Goal: Task Accomplishment & Management: Complete application form

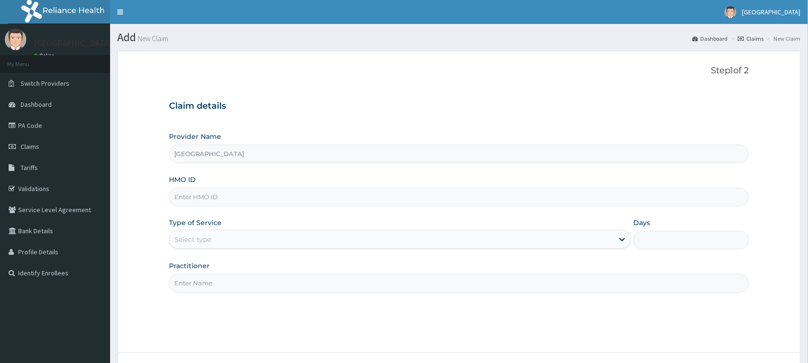
drag, startPoint x: 0, startPoint y: 0, endPoint x: 301, endPoint y: 201, distance: 362.6
click at [301, 201] on input "HMO ID" at bounding box center [459, 197] width 580 height 19
type input "LPT/10032/A"
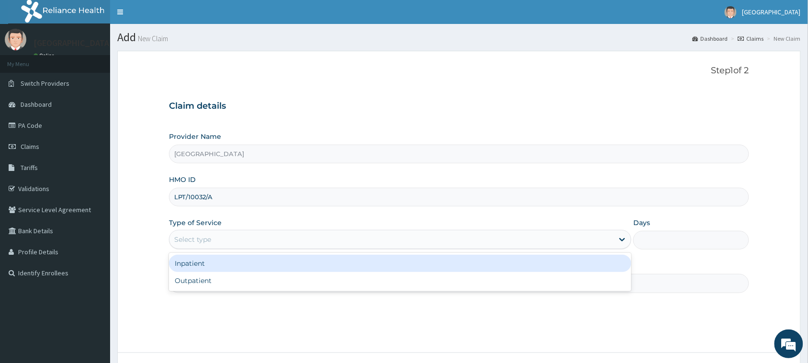
click at [270, 235] on div "Select type" at bounding box center [391, 239] width 444 height 15
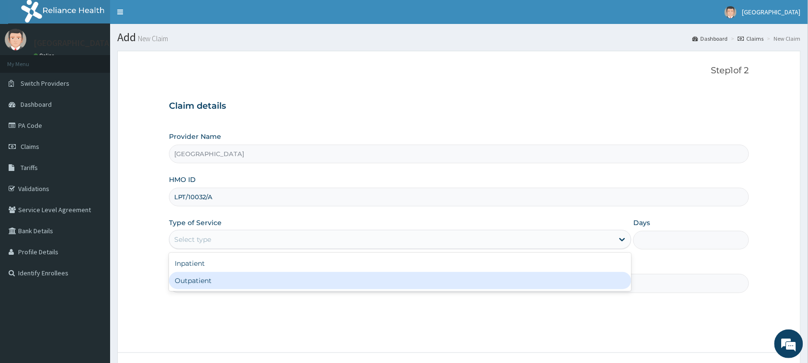
click at [250, 281] on div "Outpatient" at bounding box center [400, 280] width 462 height 17
type input "1"
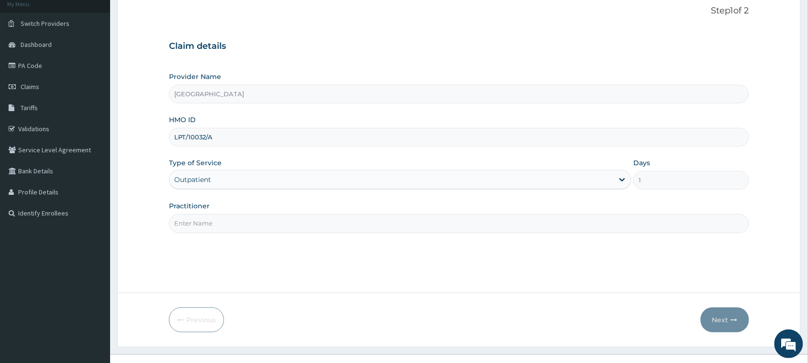
scroll to position [76, 0]
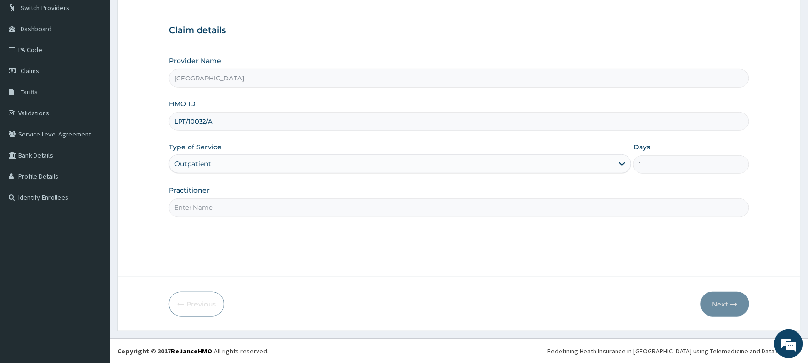
click at [444, 209] on input "Practitioner" at bounding box center [459, 207] width 580 height 19
type input "DR FAVOUR"
click at [726, 300] on button "Next" at bounding box center [725, 303] width 48 height 25
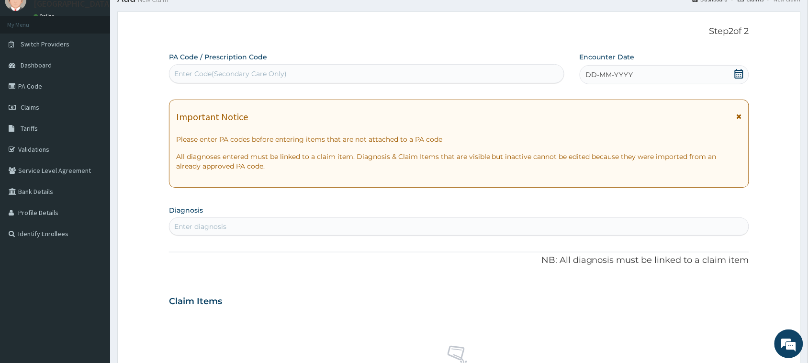
scroll to position [0, 0]
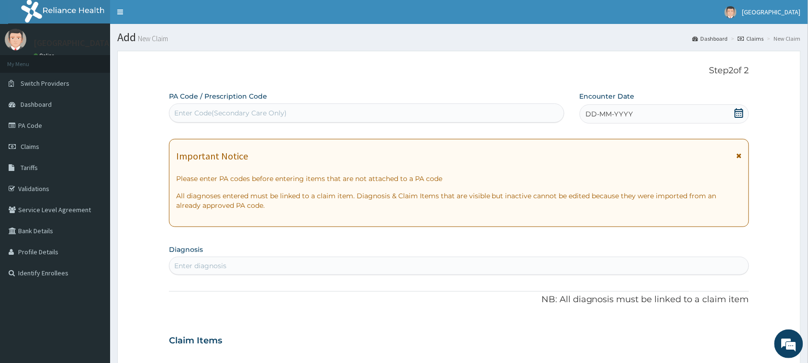
click at [738, 116] on icon at bounding box center [739, 113] width 10 height 10
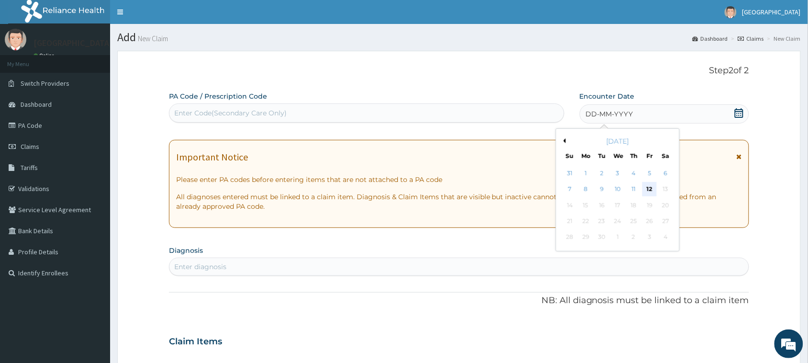
click at [646, 188] on div "12" at bounding box center [649, 189] width 14 height 14
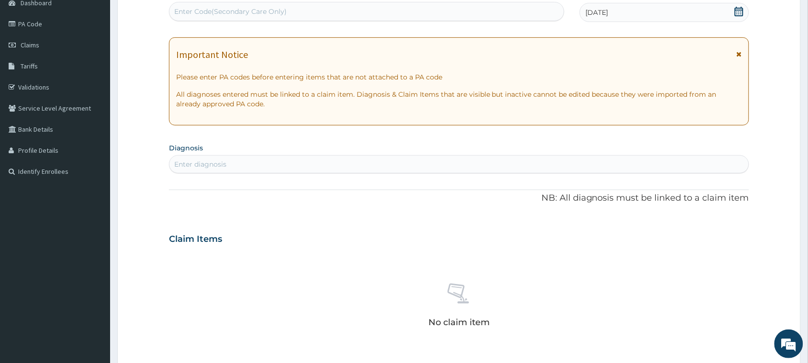
scroll to position [120, 0]
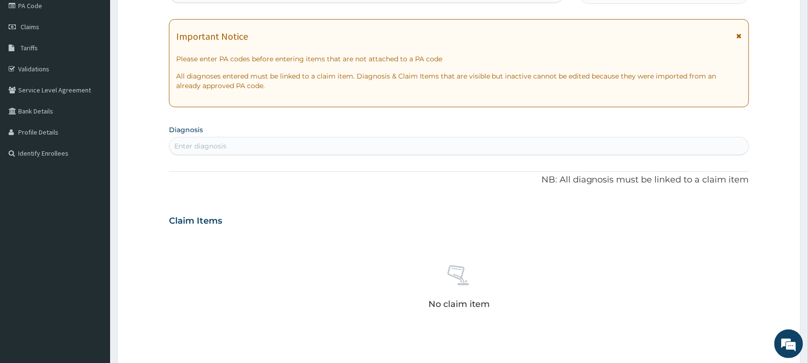
click at [438, 142] on div "Enter diagnosis" at bounding box center [458, 145] width 579 height 15
type input "[MEDICAL_DATA]"
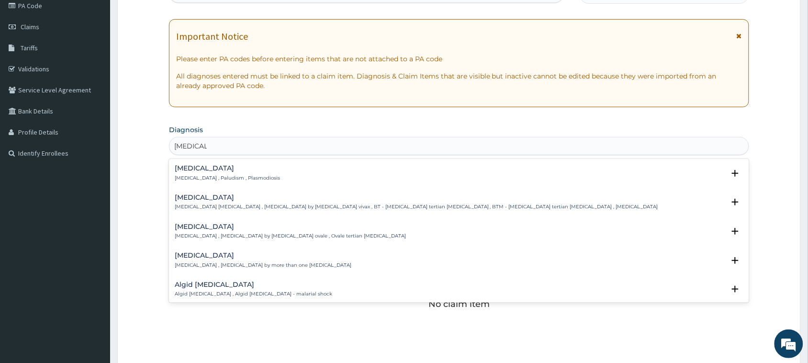
click at [197, 171] on h4 "[MEDICAL_DATA]" at bounding box center [227, 168] width 105 height 7
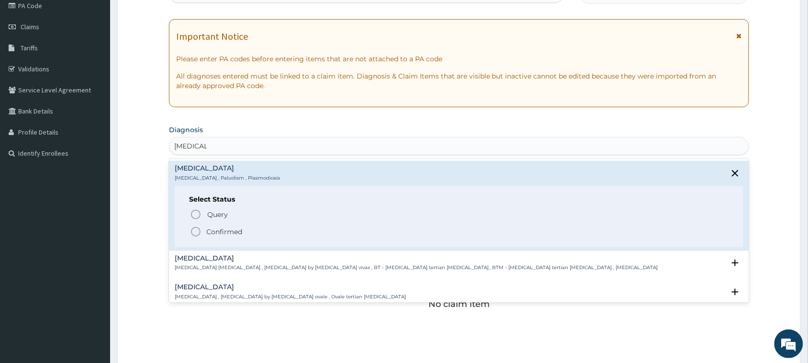
click at [198, 235] on circle "status option filled" at bounding box center [195, 231] width 9 height 9
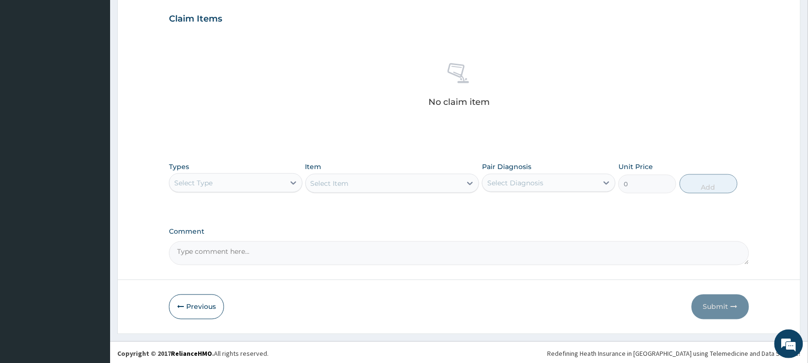
scroll to position [328, 0]
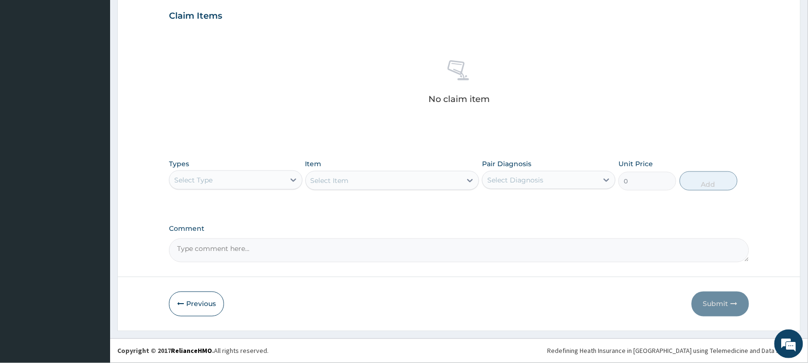
click at [245, 176] on div "Select Type" at bounding box center [226, 179] width 115 height 15
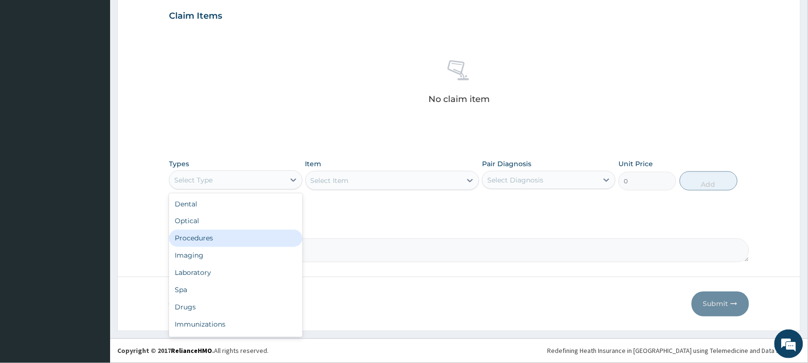
click at [226, 238] on div "Procedures" at bounding box center [235, 238] width 133 height 17
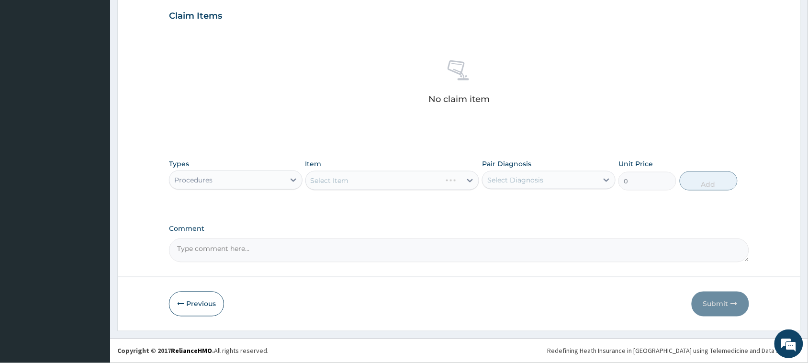
click at [338, 181] on div "Select Item" at bounding box center [392, 180] width 174 height 19
click at [360, 184] on div "Select Item" at bounding box center [392, 180] width 174 height 19
click at [276, 183] on div "Procedures" at bounding box center [226, 179] width 115 height 15
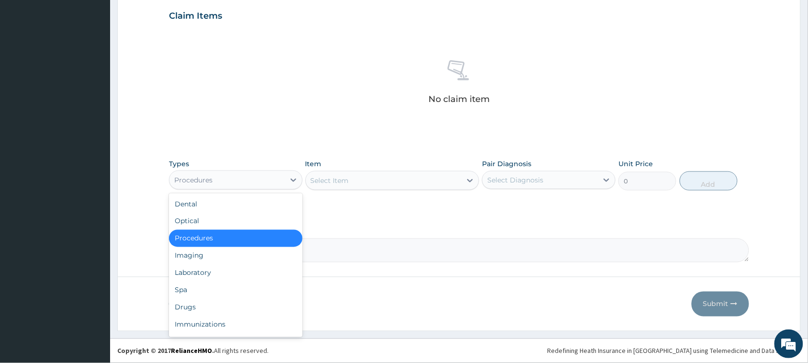
click at [259, 240] on div "Procedures" at bounding box center [235, 238] width 133 height 17
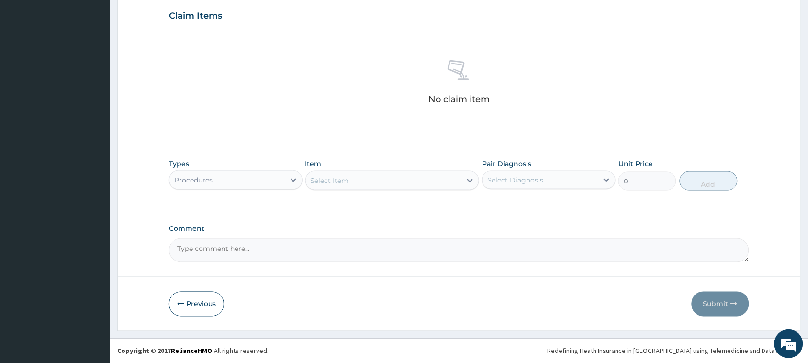
click at [329, 180] on div "Select Item" at bounding box center [330, 181] width 38 height 10
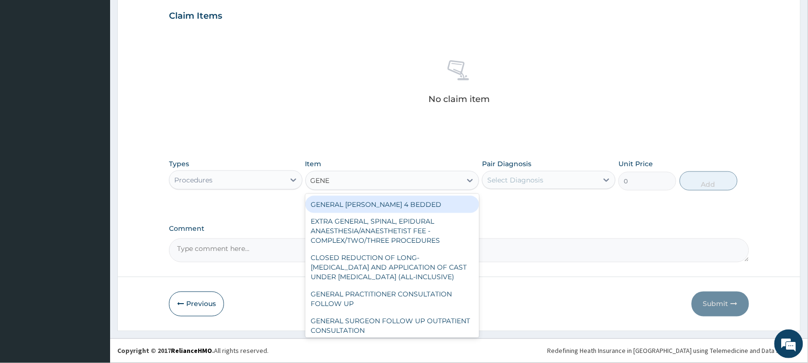
type input "GENER"
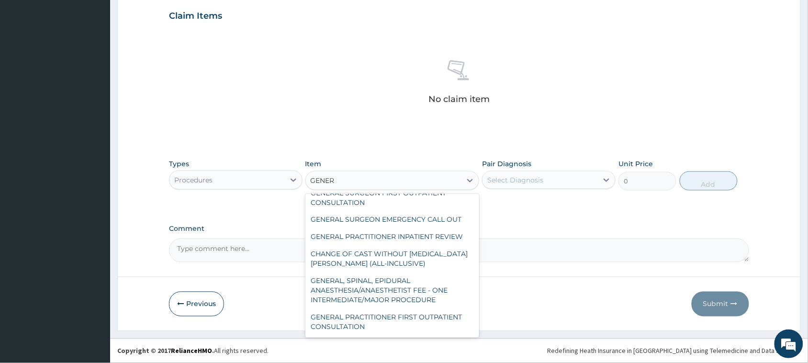
scroll to position [182, 0]
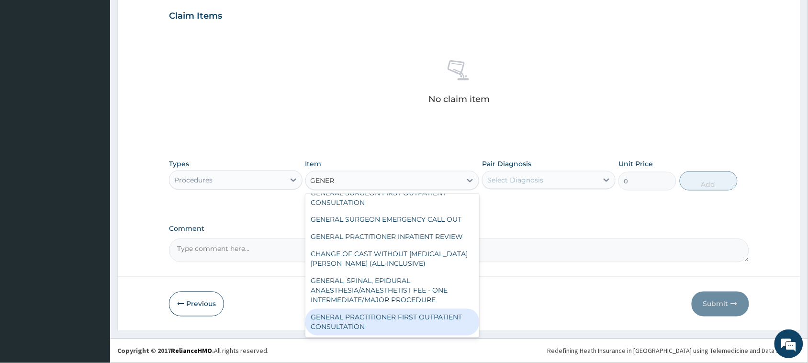
click at [450, 320] on div "GENERAL PRACTITIONER FIRST OUTPATIENT CONSULTATION" at bounding box center [392, 322] width 174 height 27
type input "3750"
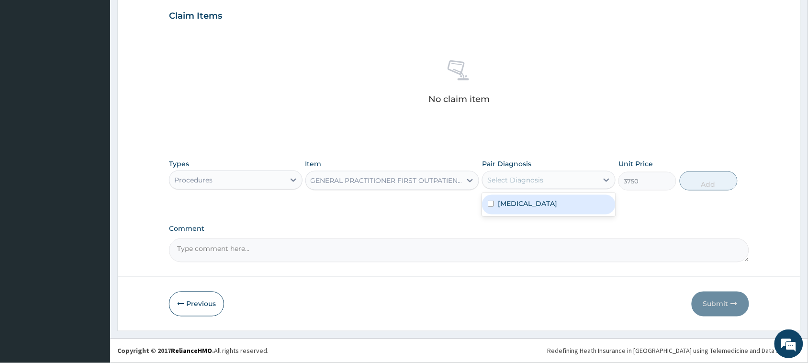
click at [541, 183] on div "Select Diagnosis" at bounding box center [515, 180] width 56 height 10
click at [534, 204] on div "[MEDICAL_DATA]" at bounding box center [548, 205] width 133 height 20
checkbox input "true"
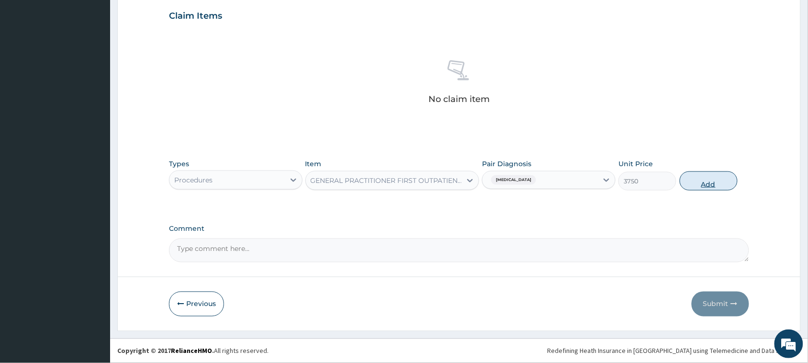
click at [712, 178] on button "Add" at bounding box center [708, 180] width 58 height 19
type input "0"
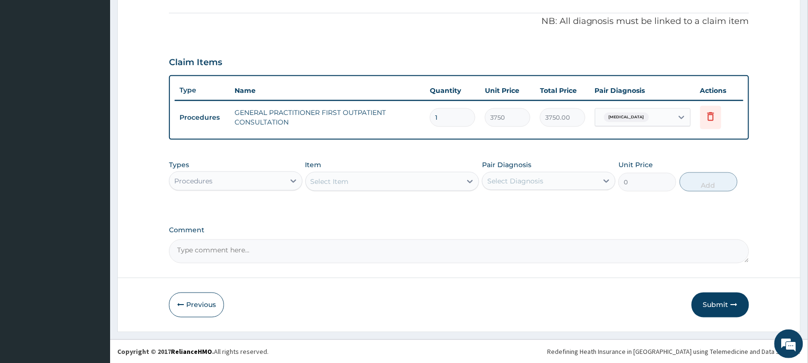
scroll to position [0, 0]
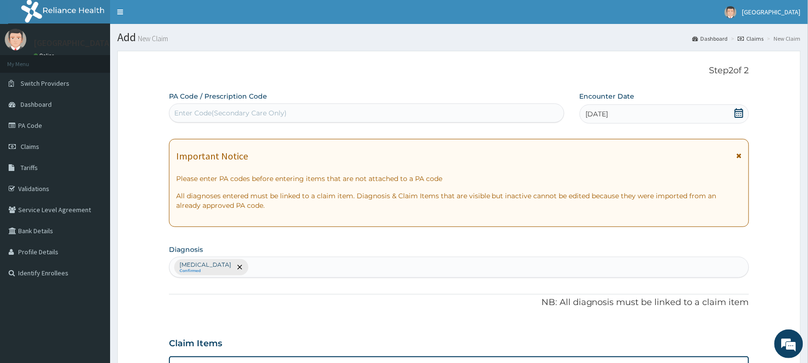
click at [396, 268] on div "[MEDICAL_DATA] Confirmed" at bounding box center [458, 267] width 579 height 20
type input "UPPER RES"
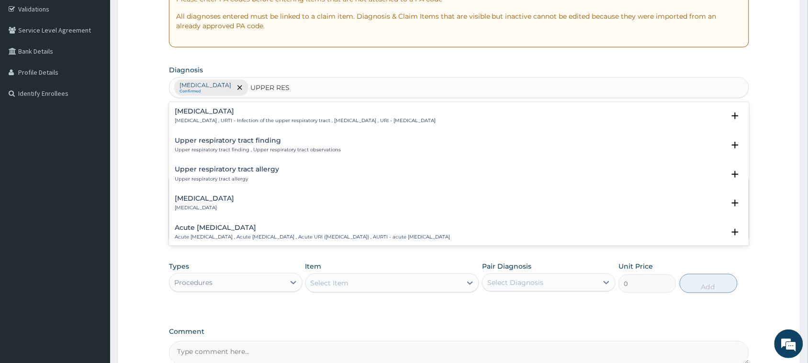
scroll to position [191, 0]
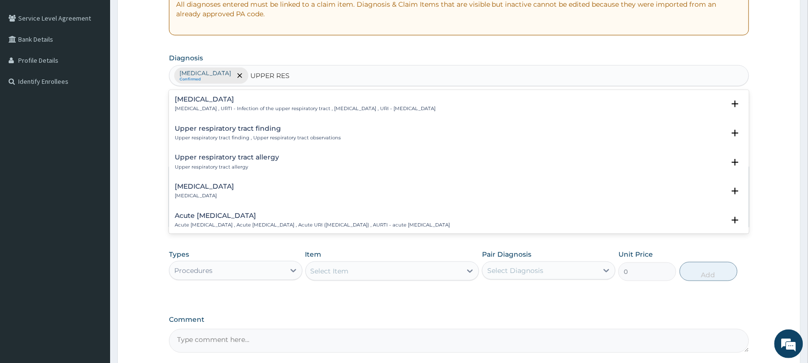
click at [266, 102] on h4 "[MEDICAL_DATA]" at bounding box center [305, 99] width 261 height 7
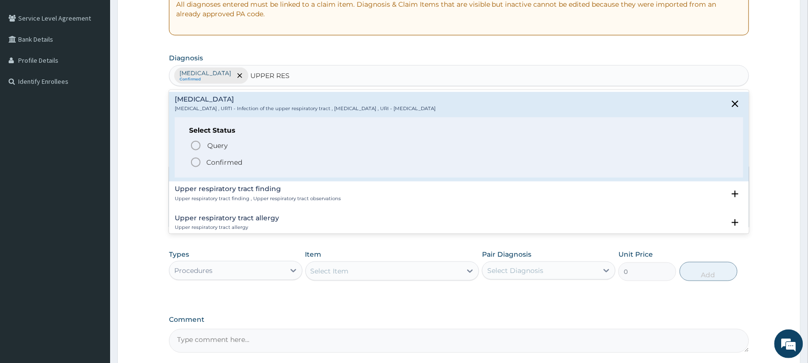
click at [198, 165] on icon "status option filled" at bounding box center [195, 161] width 11 height 11
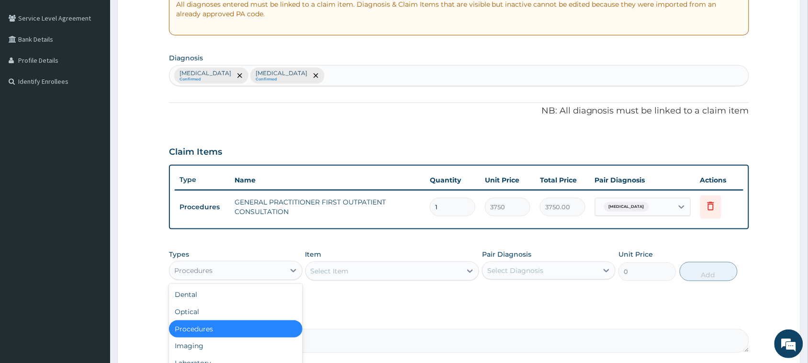
click at [270, 273] on div "Procedures" at bounding box center [226, 270] width 115 height 15
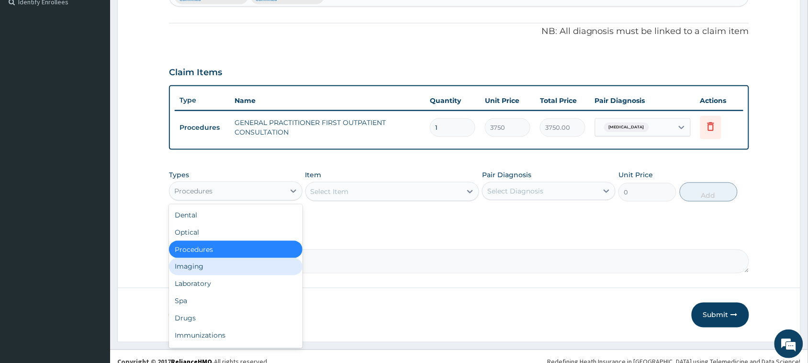
scroll to position [281, 0]
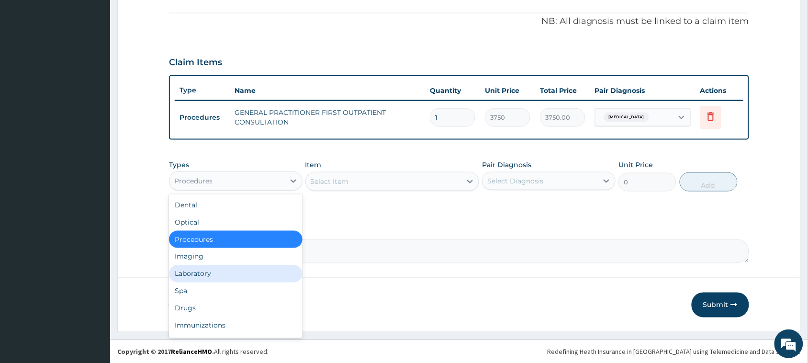
click at [223, 269] on div "Laboratory" at bounding box center [235, 273] width 133 height 17
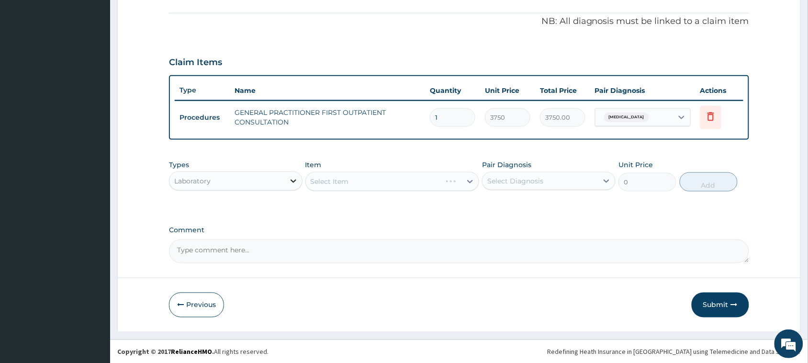
click at [286, 178] on div at bounding box center [293, 180] width 17 height 17
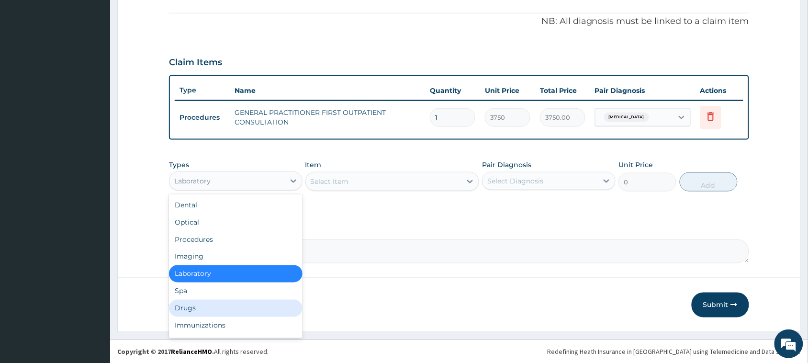
click at [222, 307] on div "Drugs" at bounding box center [235, 308] width 133 height 17
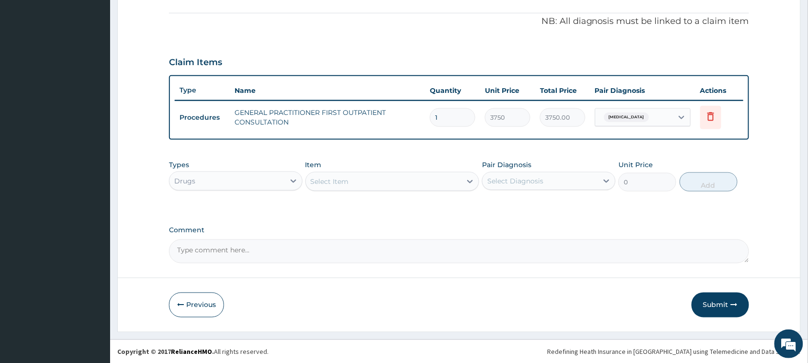
click at [324, 177] on div "Select Item" at bounding box center [330, 182] width 38 height 10
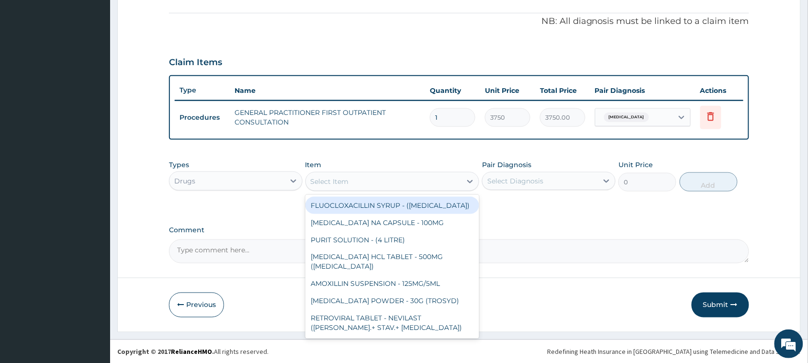
click at [324, 177] on div "Select Item" at bounding box center [330, 182] width 38 height 10
click at [324, 175] on div "Select Item" at bounding box center [384, 181] width 156 height 15
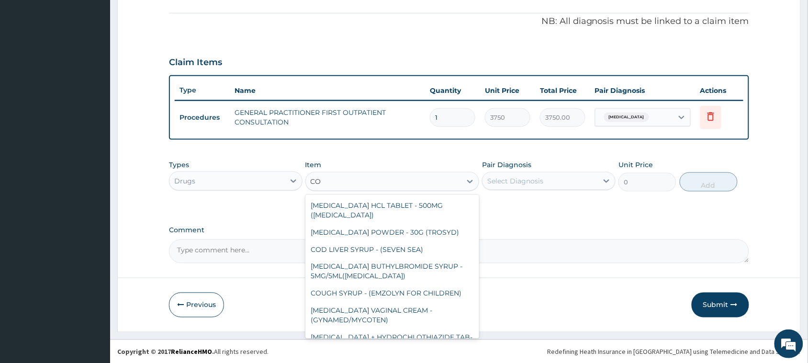
type input "C"
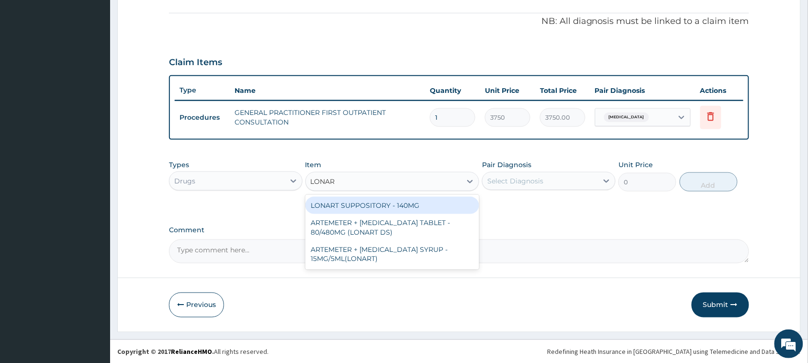
type input "LONART"
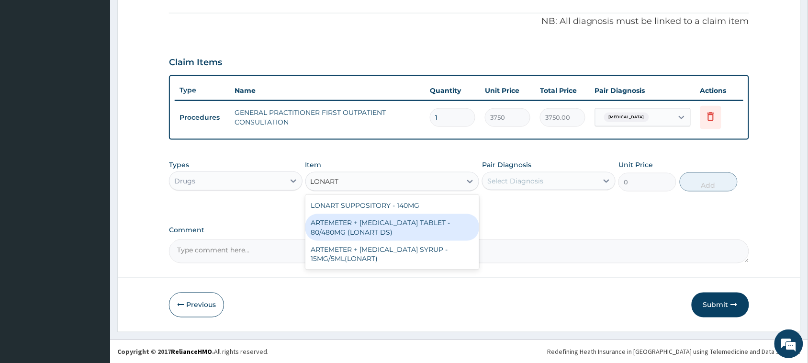
click at [345, 224] on div "ARTEMETER + [MEDICAL_DATA] TABLET - 80/480MG (LONART DS)" at bounding box center [392, 227] width 174 height 27
type input "588"
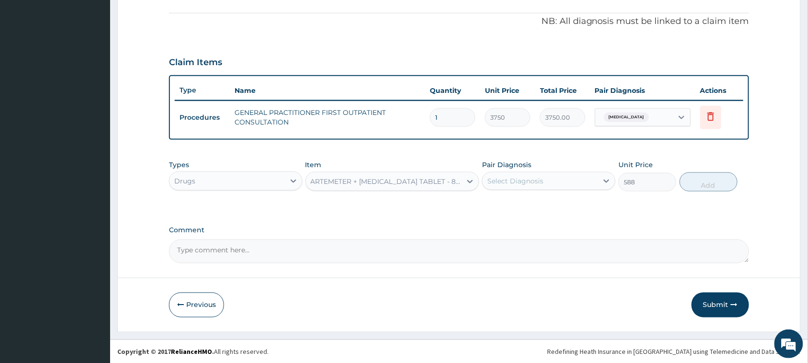
click at [558, 180] on div "Select Diagnosis" at bounding box center [539, 180] width 115 height 15
click at [533, 209] on div "[MEDICAL_DATA]" at bounding box center [548, 206] width 133 height 20
checkbox input "true"
click at [707, 187] on button "Add" at bounding box center [708, 181] width 58 height 19
type input "0"
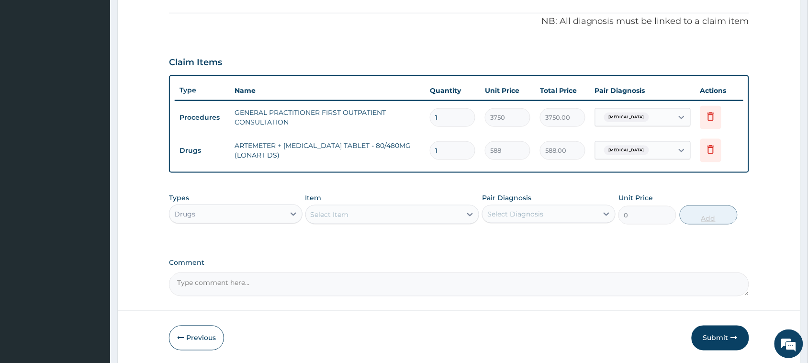
type input "0.00"
type input "6"
type input "3528.00"
type input "6"
click at [341, 214] on div "Select Item" at bounding box center [330, 215] width 38 height 10
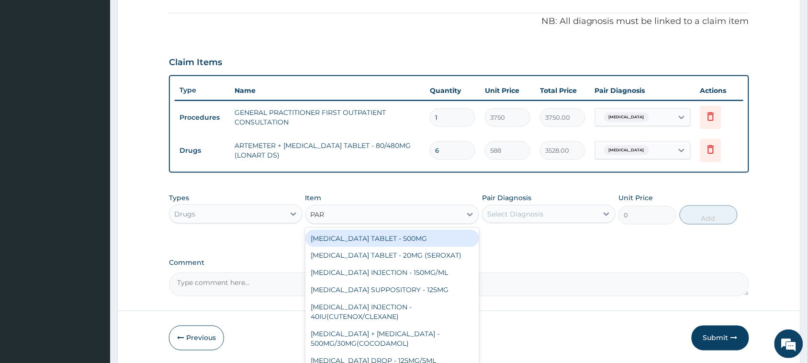
type input "PARA"
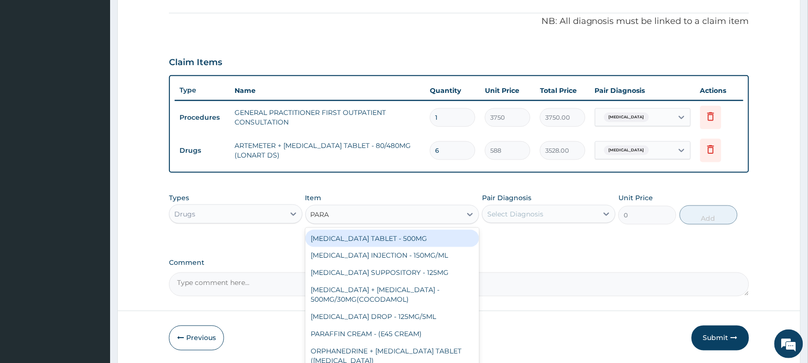
click at [345, 237] on div "[MEDICAL_DATA] TABLET - 500MG" at bounding box center [392, 238] width 174 height 17
type input "33.599999999999994"
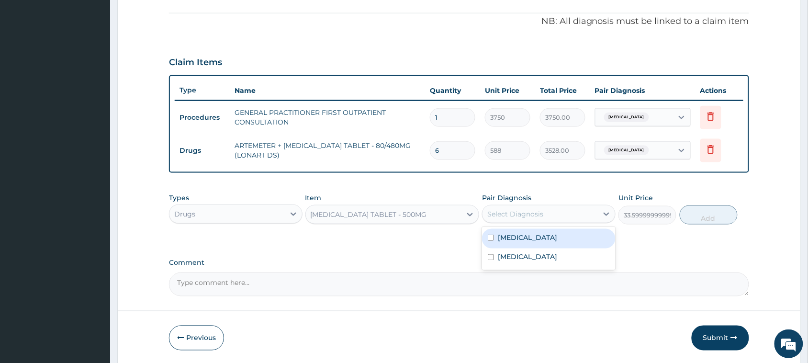
click at [524, 211] on div "Select Diagnosis" at bounding box center [515, 214] width 56 height 10
click at [521, 234] on label "[MEDICAL_DATA]" at bounding box center [527, 238] width 59 height 10
checkbox input "true"
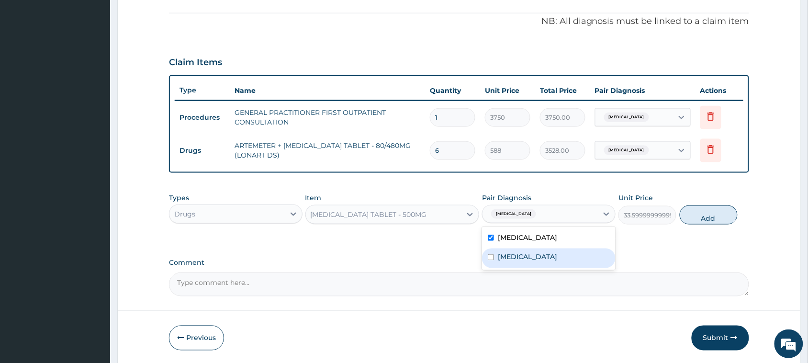
click at [511, 255] on label "[MEDICAL_DATA]" at bounding box center [527, 257] width 59 height 10
checkbox input "true"
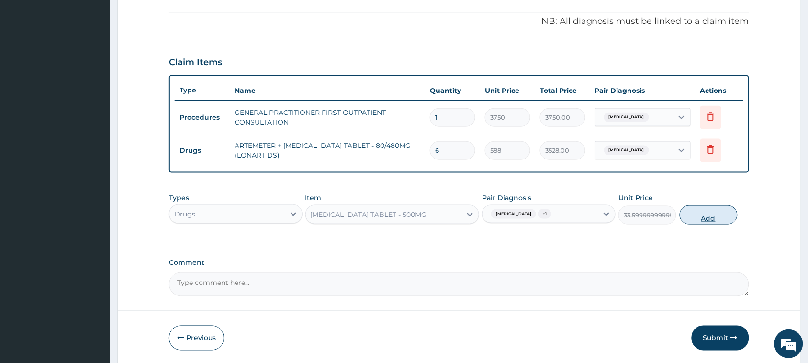
click at [704, 211] on button "Add" at bounding box center [708, 214] width 58 height 19
type input "0"
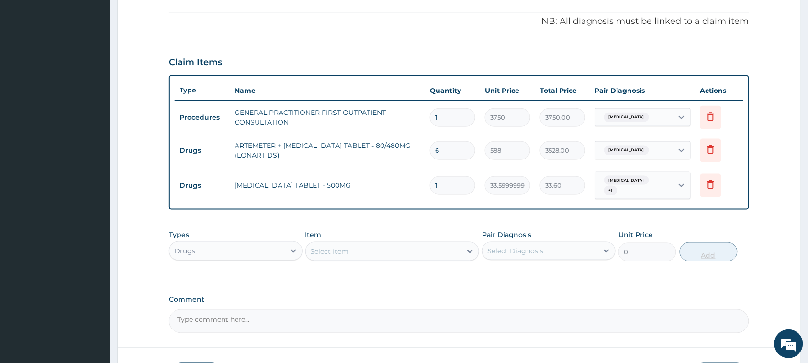
type input "0.00"
type input "3"
type input "100.80"
type input "30"
type input "1008.00"
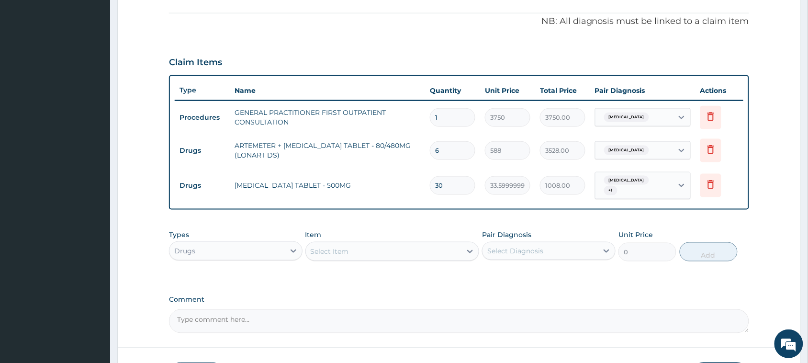
type input "30"
click at [373, 242] on div "Select Item" at bounding box center [392, 251] width 174 height 19
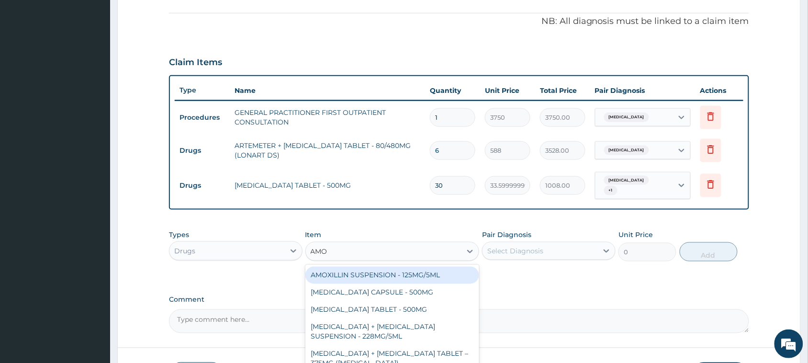
type input "AMOX"
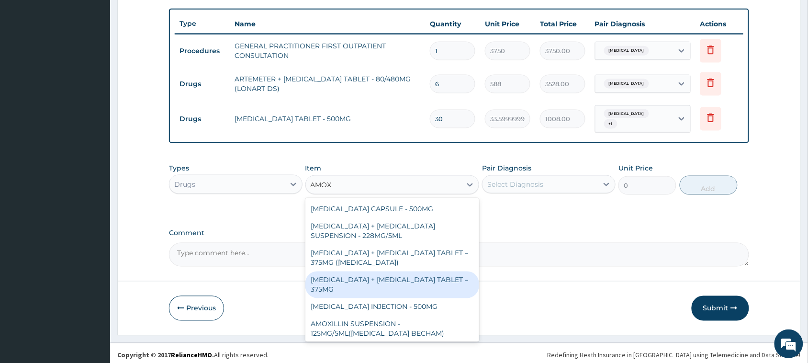
scroll to position [0, 0]
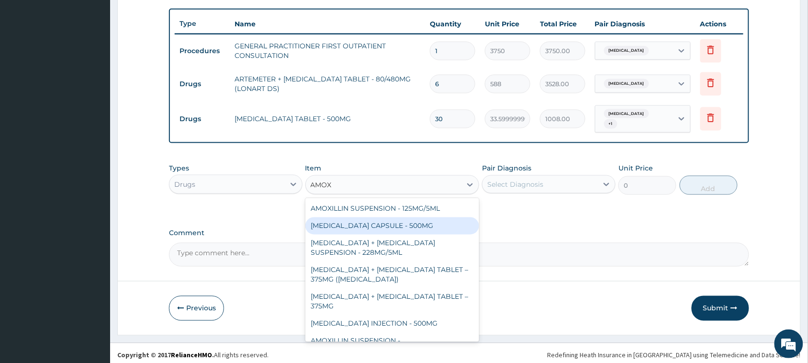
click at [411, 222] on div "[MEDICAL_DATA] CAPSULE - 500MG" at bounding box center [392, 225] width 174 height 17
type input "112"
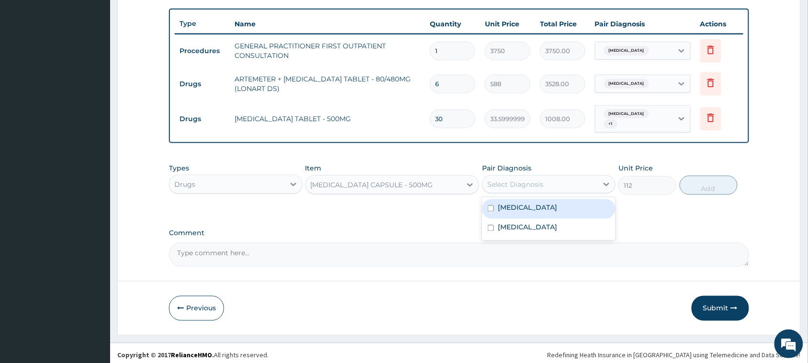
click at [511, 181] on div "Select Diagnosis" at bounding box center [515, 184] width 56 height 10
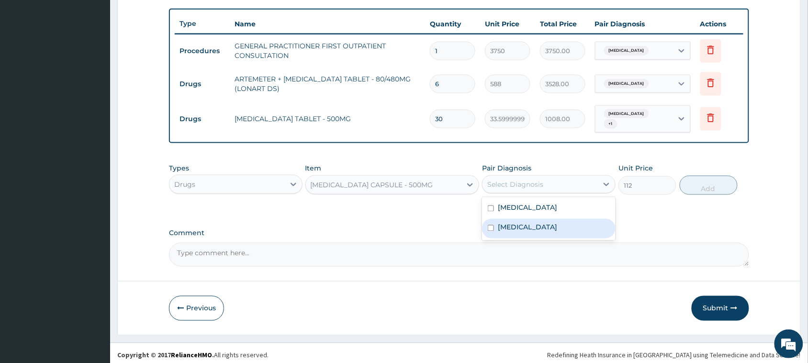
click at [508, 223] on label "[MEDICAL_DATA]" at bounding box center [527, 227] width 59 height 10
checkbox input "true"
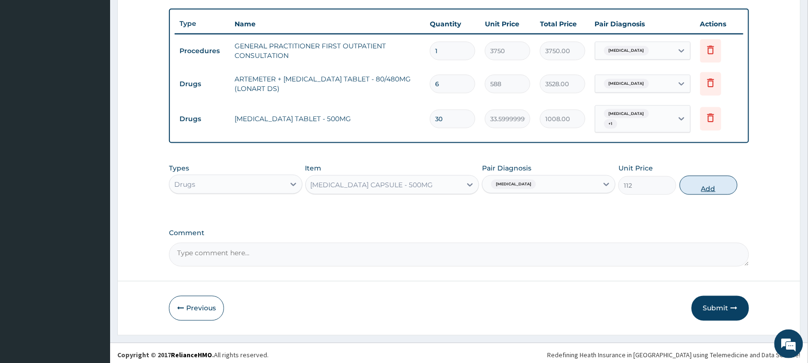
click at [687, 176] on button "Add" at bounding box center [708, 185] width 58 height 19
type input "0"
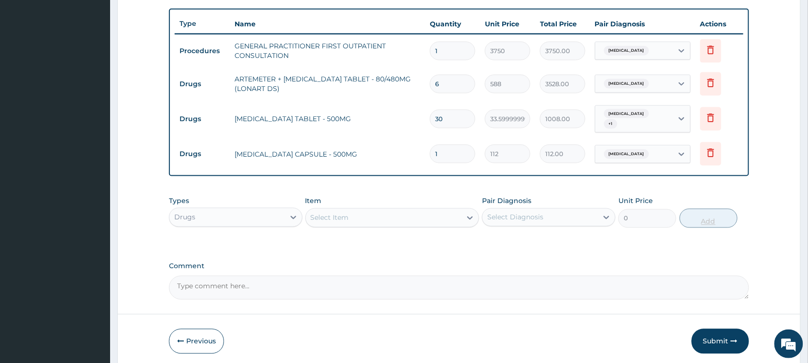
type input "15"
type input "1680.00"
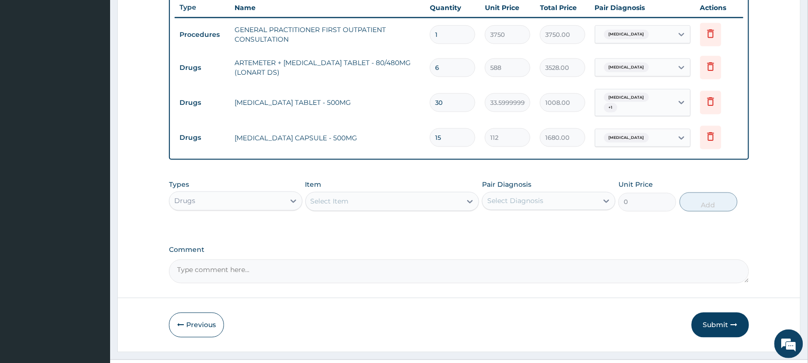
scroll to position [380, 0]
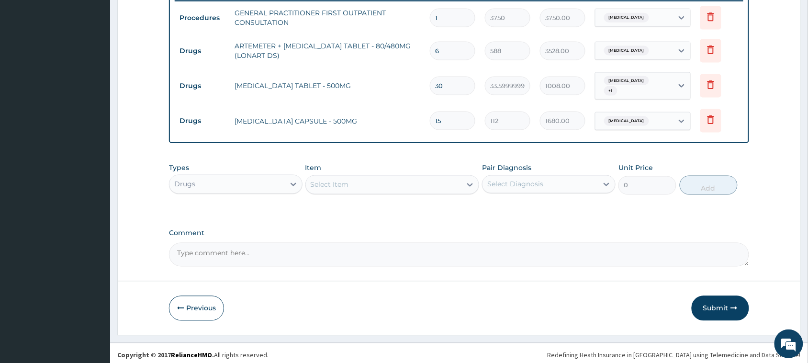
type input "15"
click at [331, 180] on div "Select Item" at bounding box center [330, 185] width 38 height 10
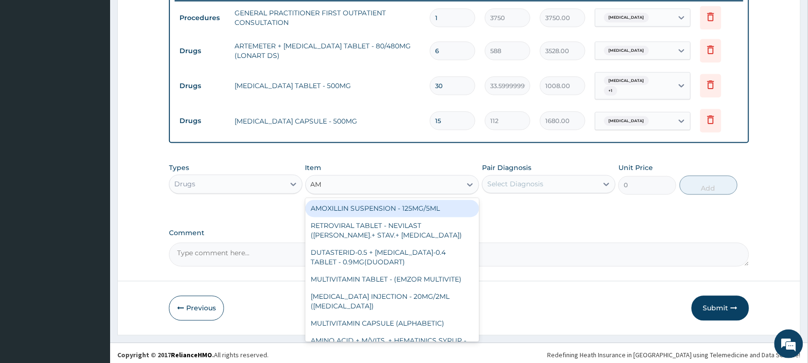
type input "A"
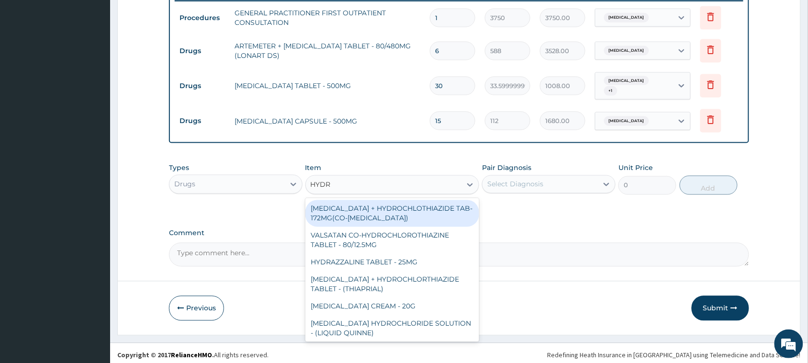
type input "HYDRO"
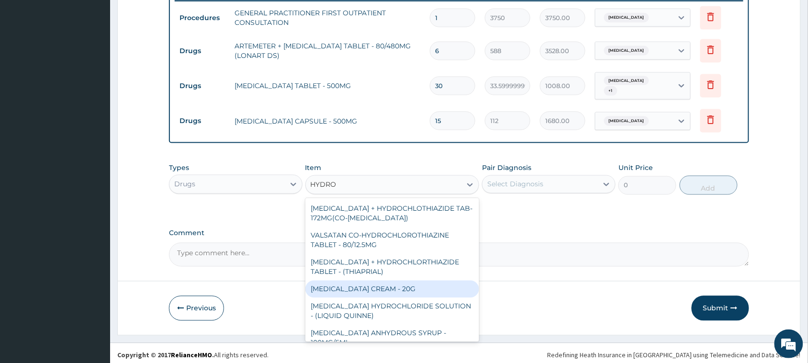
click at [362, 285] on div "[MEDICAL_DATA] CREAM - 20G" at bounding box center [392, 288] width 174 height 17
type input "1680"
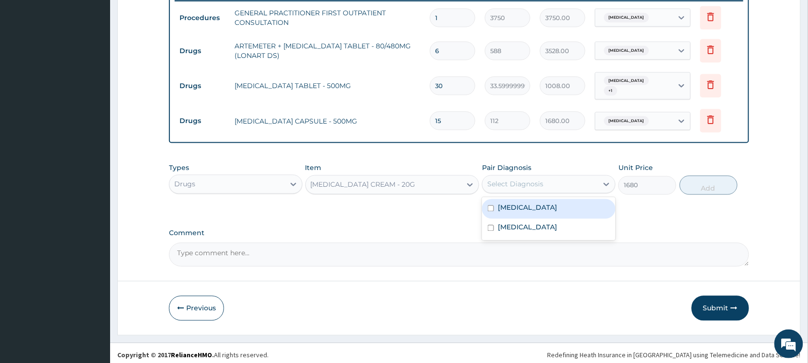
click at [531, 183] on div "Select Diagnosis" at bounding box center [515, 184] width 56 height 10
click at [807, 51] on section "Step 2 of 2 PA Code / Prescription Code Enter Code(Secondary Care Only) Encount…" at bounding box center [459, 2] width 698 height 679
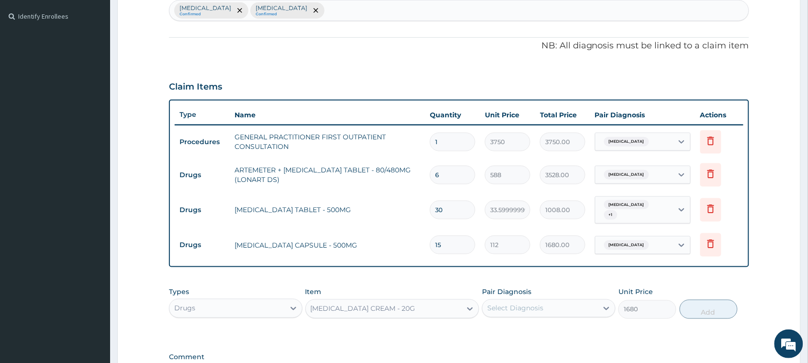
scroll to position [245, 0]
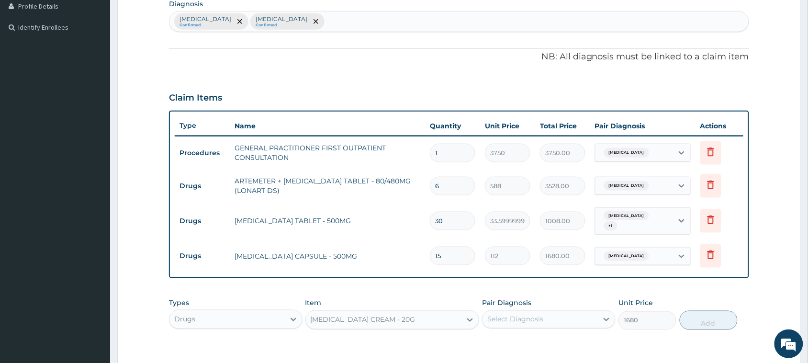
click at [484, 16] on div "[MEDICAL_DATA] Confirmed [MEDICAL_DATA] Confirmed" at bounding box center [458, 21] width 579 height 20
type input "[MEDICAL_DATA]"
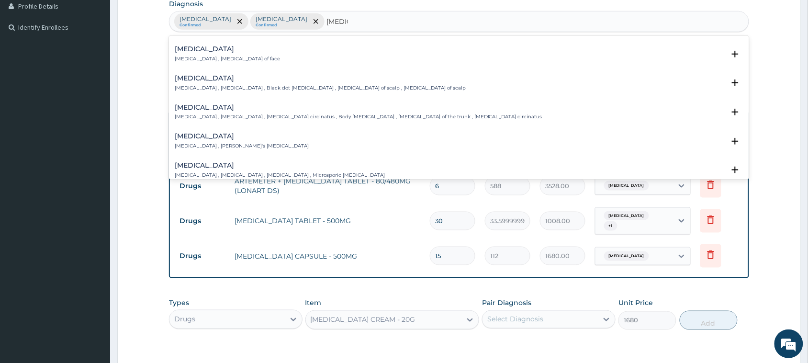
scroll to position [239, 0]
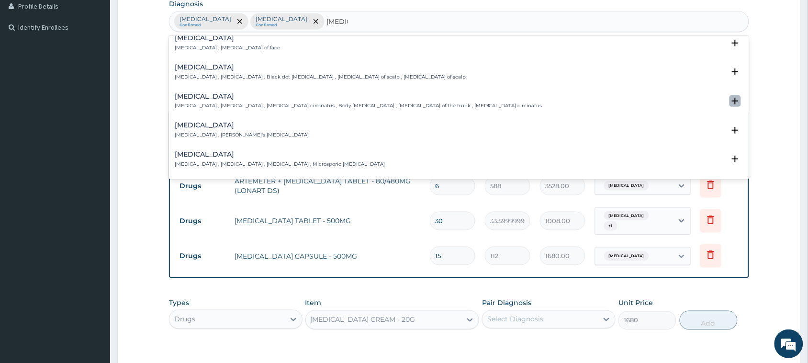
click at [732, 100] on icon "open select status" at bounding box center [735, 101] width 7 height 7
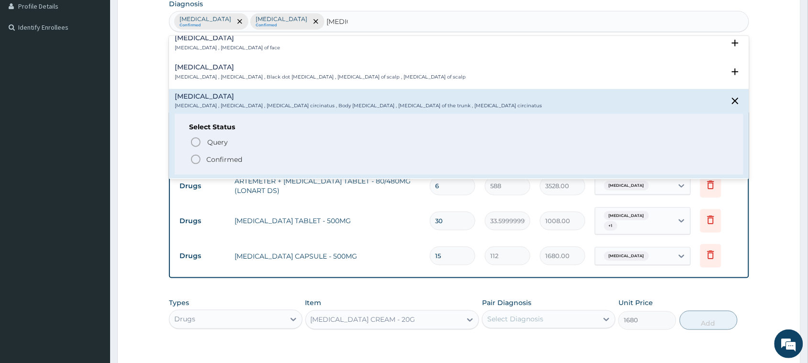
click at [199, 159] on icon "status option filled" at bounding box center [195, 159] width 11 height 11
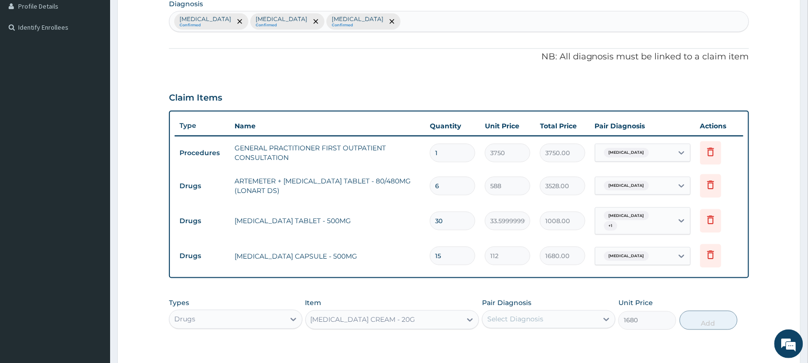
scroll to position [380, 0]
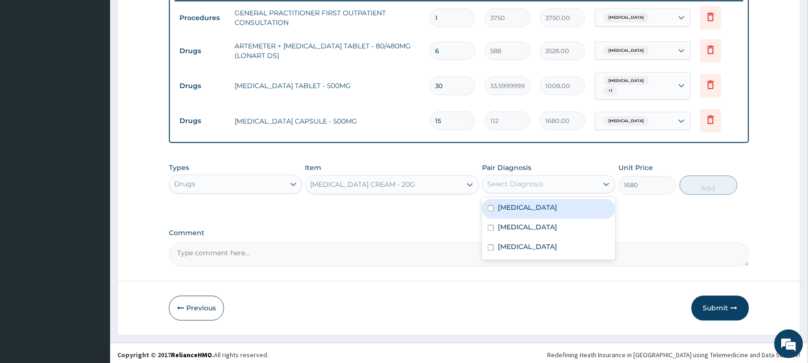
click at [569, 180] on div "Select Diagnosis" at bounding box center [539, 184] width 115 height 15
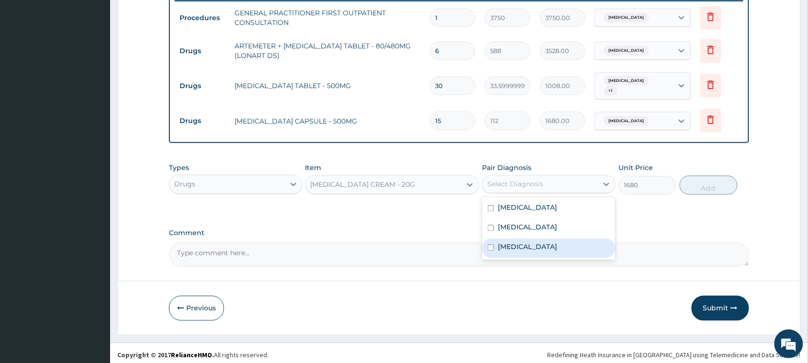
click at [491, 245] on input "checkbox" at bounding box center [491, 248] width 6 height 6
checkbox input "true"
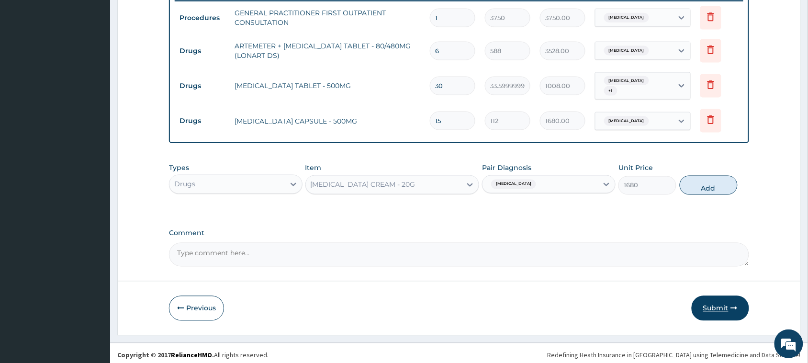
click at [707, 297] on button "Submit" at bounding box center [719, 308] width 57 height 25
click at [714, 307] on button "Submit" at bounding box center [719, 308] width 57 height 25
click at [711, 298] on button "Submit" at bounding box center [719, 308] width 57 height 25
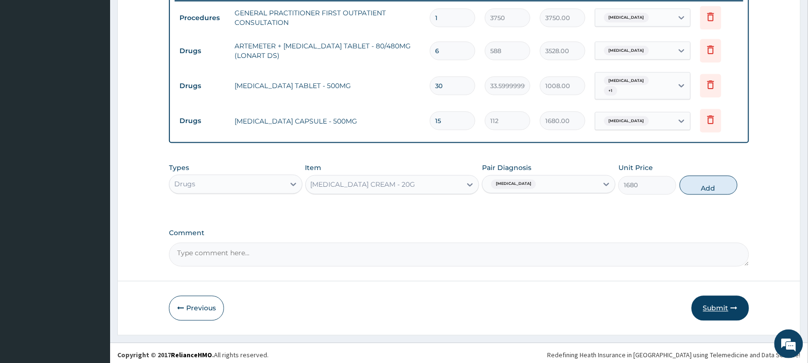
click at [711, 298] on button "Submit" at bounding box center [719, 308] width 57 height 25
click at [711, 296] on button "Submit" at bounding box center [719, 308] width 57 height 25
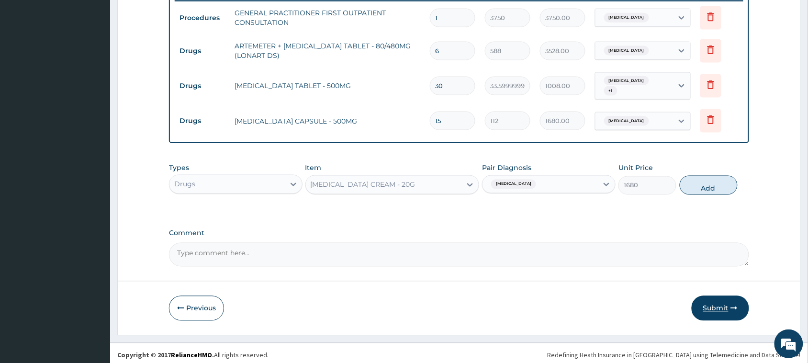
click at [711, 296] on button "Submit" at bounding box center [719, 308] width 57 height 25
click at [667, 268] on form "Step 2 of 2 PA Code / Prescription Code Enter Code(Secondary Care Only) Encount…" at bounding box center [458, 2] width 683 height 665
click at [720, 300] on button "Submit" at bounding box center [719, 308] width 57 height 25
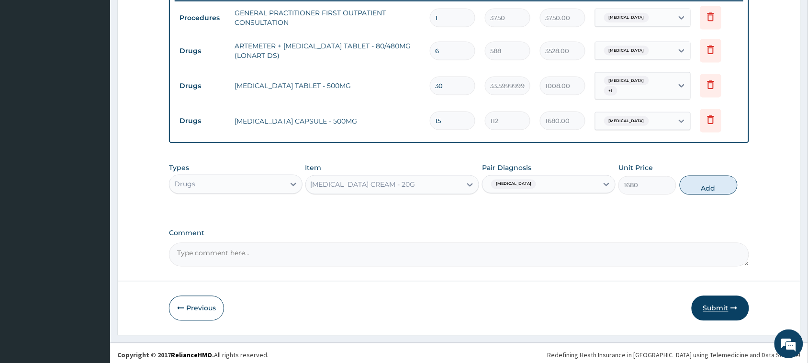
click at [720, 300] on button "Submit" at bounding box center [719, 308] width 57 height 25
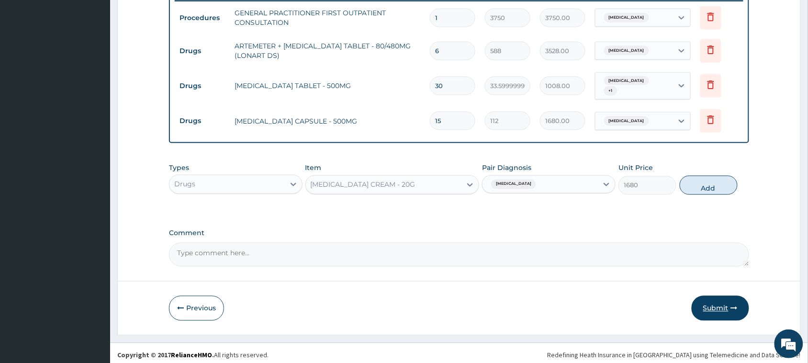
click at [720, 300] on button "Submit" at bounding box center [719, 308] width 57 height 25
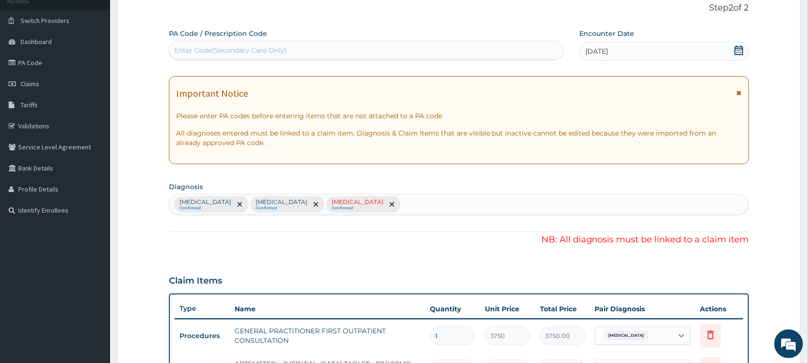
click at [353, 202] on p "[MEDICAL_DATA]" at bounding box center [358, 202] width 52 height 8
click at [388, 203] on span "remove selection option" at bounding box center [392, 204] width 9 height 9
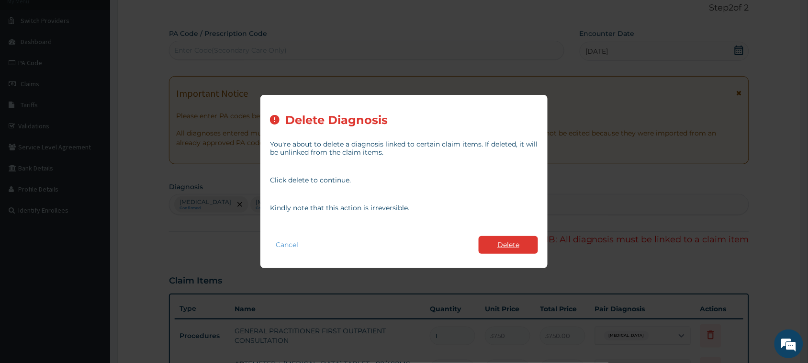
click at [510, 248] on button "Delete" at bounding box center [507, 245] width 59 height 18
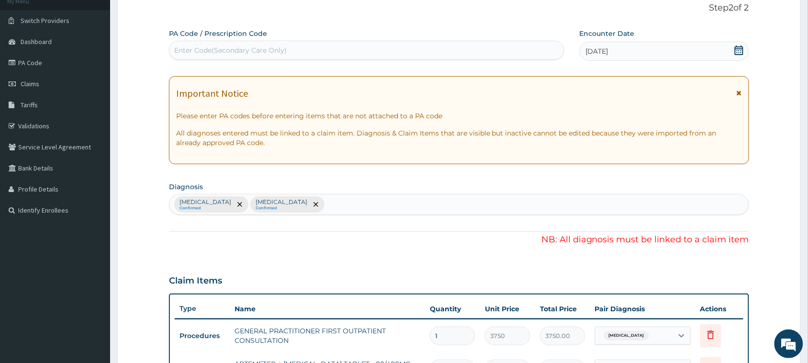
click at [388, 202] on div "[MEDICAL_DATA] Confirmed [MEDICAL_DATA] Confirmed" at bounding box center [458, 204] width 579 height 20
type input "[MEDICAL_DATA]"
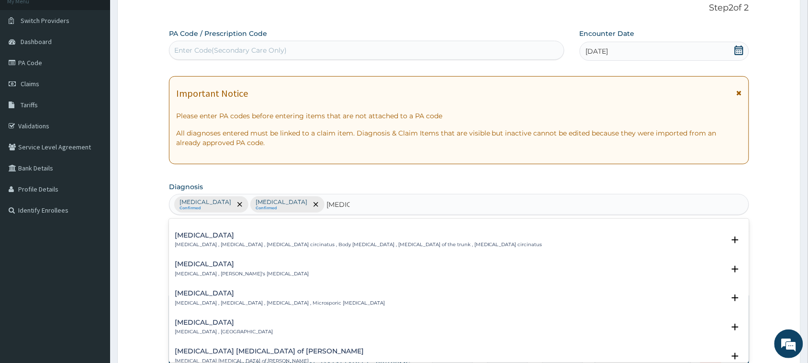
scroll to position [287, 0]
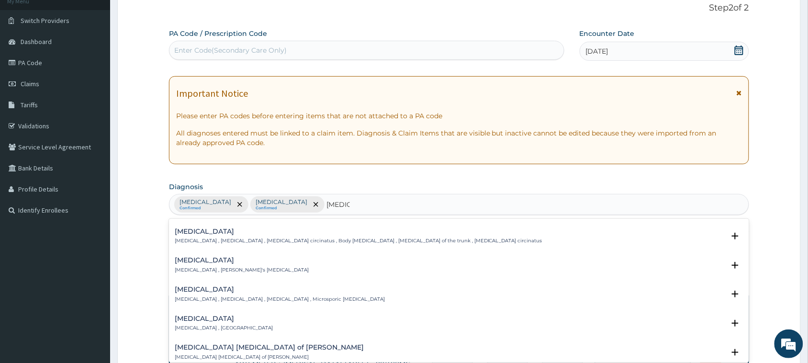
click at [201, 237] on div "[MEDICAL_DATA] [MEDICAL_DATA] , [MEDICAL_DATA] , [MEDICAL_DATA] circinatus , Bo…" at bounding box center [358, 236] width 367 height 17
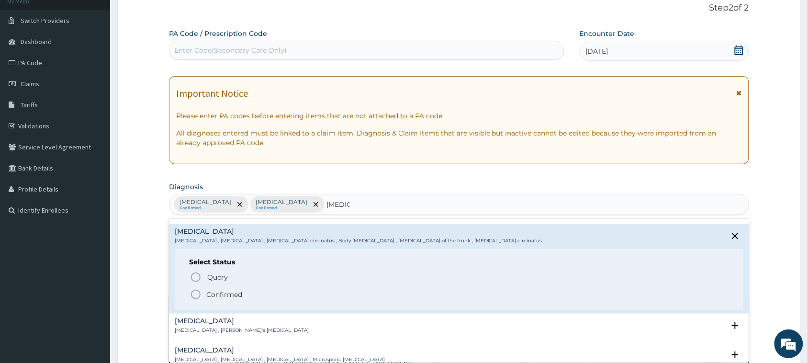
click at [201, 237] on div "[MEDICAL_DATA] [MEDICAL_DATA] , [MEDICAL_DATA] , [MEDICAL_DATA] circinatus , Bo…" at bounding box center [358, 236] width 367 height 17
click at [196, 297] on icon "status option filled" at bounding box center [195, 294] width 11 height 11
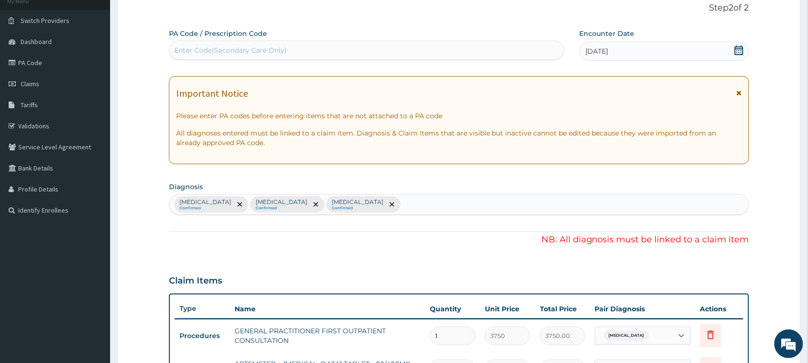
scroll to position [380, 0]
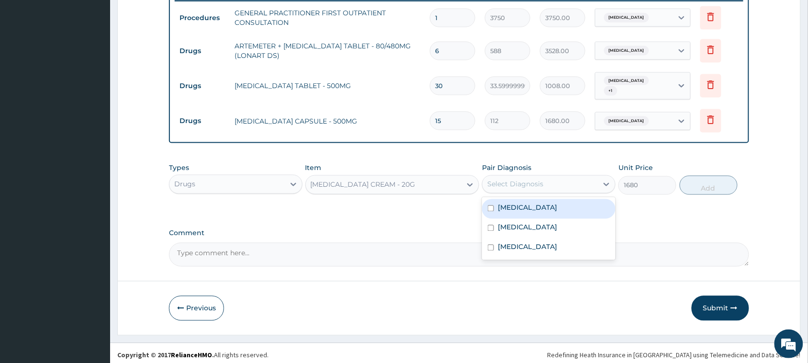
click at [575, 181] on div "Select Diagnosis" at bounding box center [539, 184] width 115 height 15
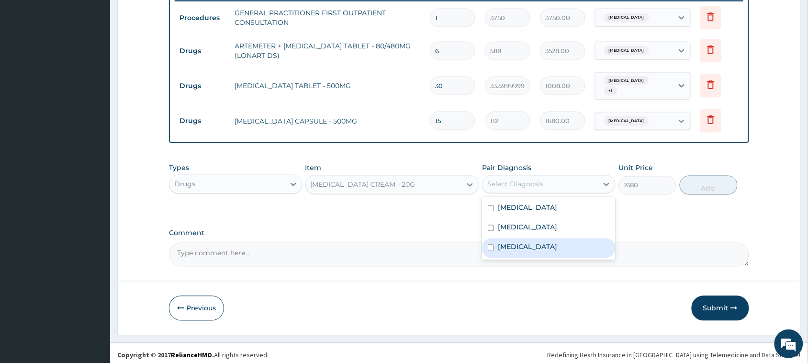
click at [492, 245] on input "checkbox" at bounding box center [491, 248] width 6 height 6
checkbox input "true"
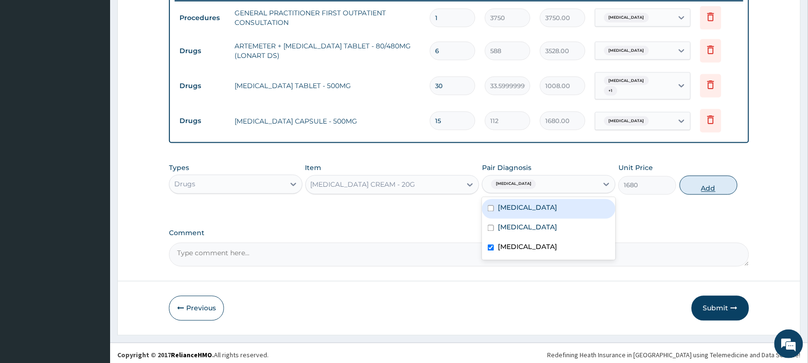
click at [719, 180] on button "Add" at bounding box center [708, 185] width 58 height 19
type input "0"
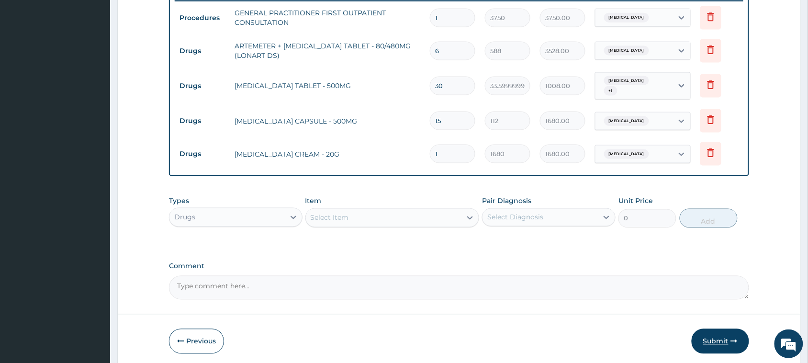
click at [713, 334] on button "Submit" at bounding box center [719, 341] width 57 height 25
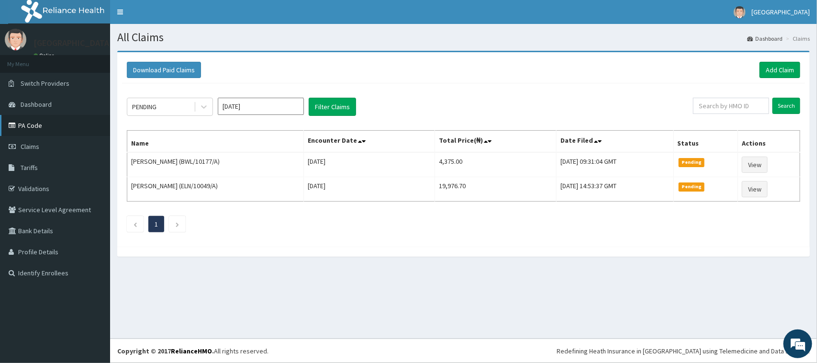
click at [32, 124] on link "PA Code" at bounding box center [55, 125] width 110 height 21
